Goal: Task Accomplishment & Management: Use online tool/utility

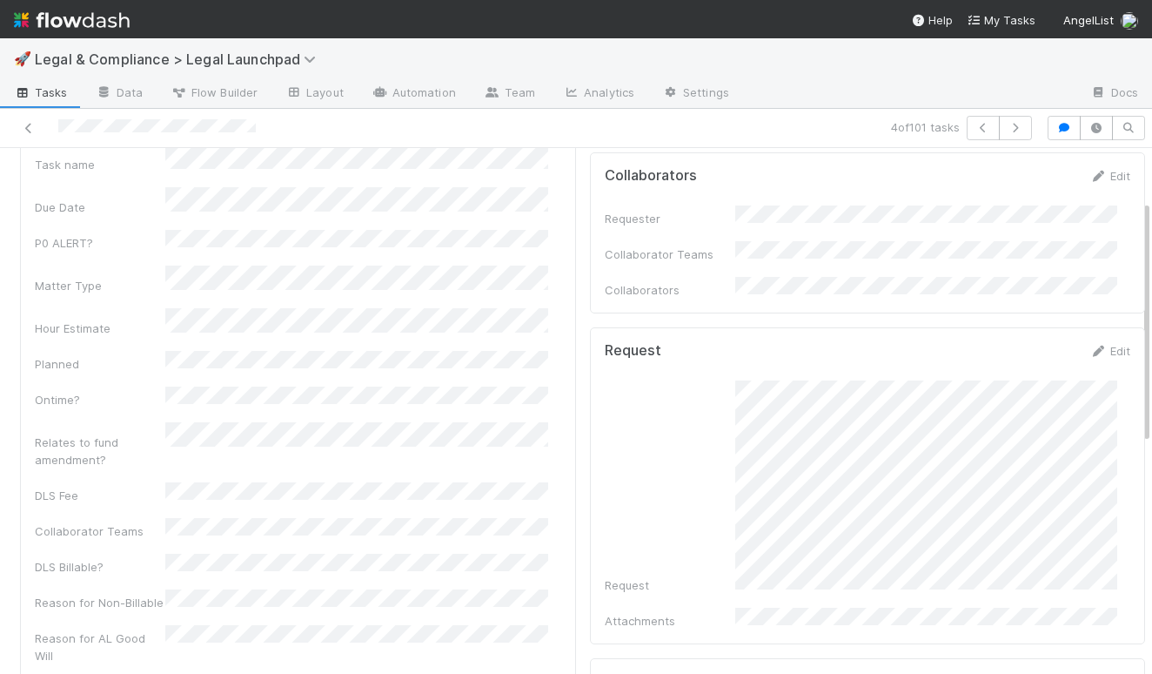
scroll to position [113, 0]
click at [642, 482] on div "Request" at bounding box center [868, 487] width 527 height 213
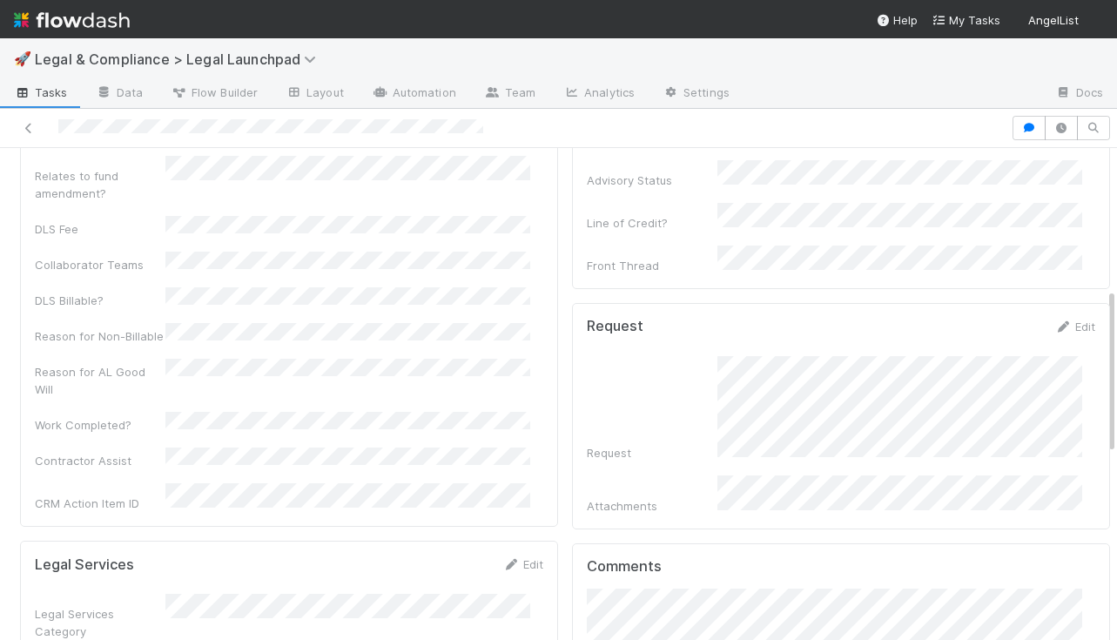
scroll to position [490, 0]
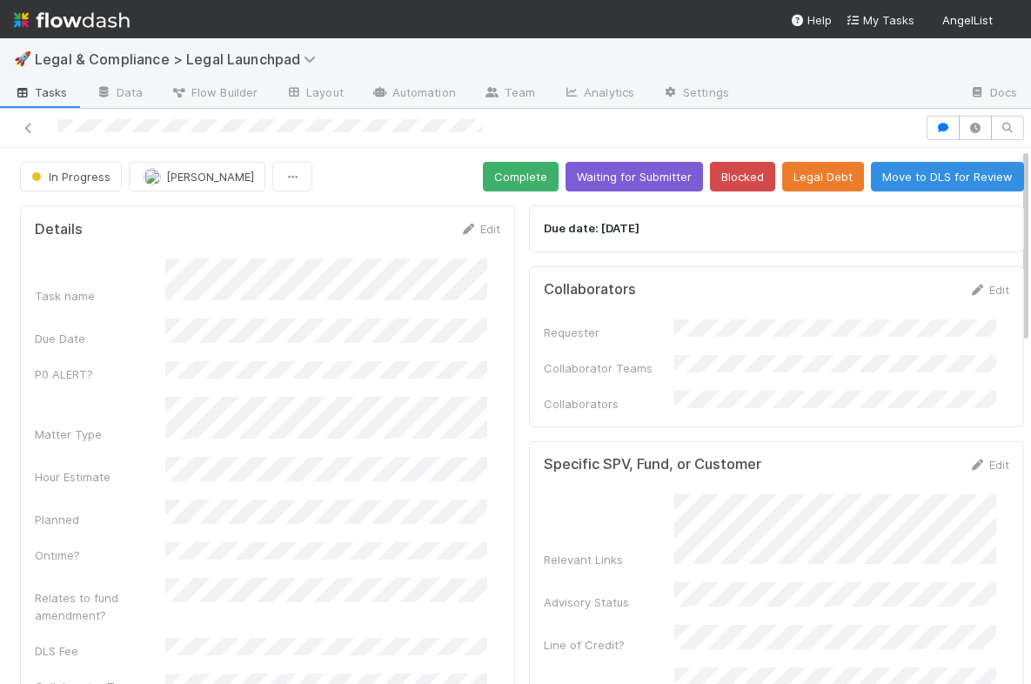
click at [60, 128] on div at bounding box center [462, 128] width 911 height 24
